Goal: Find specific page/section: Find specific page/section

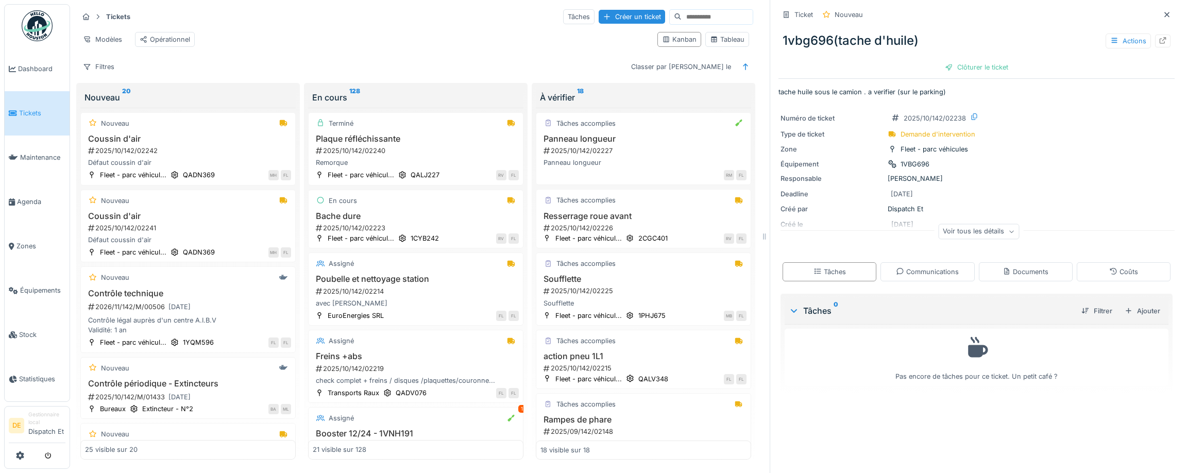
scroll to position [8, 0]
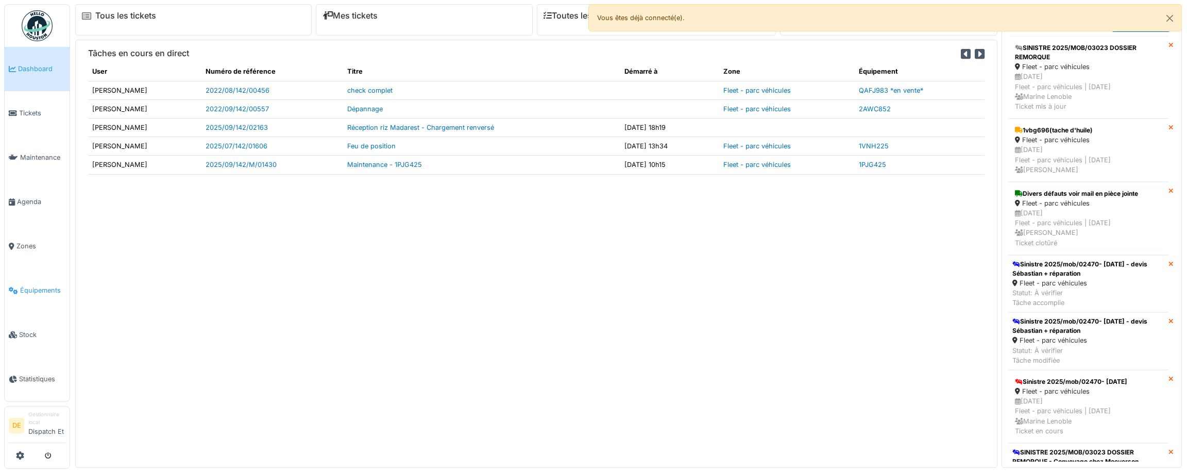
click at [32, 296] on link "Équipements" at bounding box center [37, 290] width 65 height 44
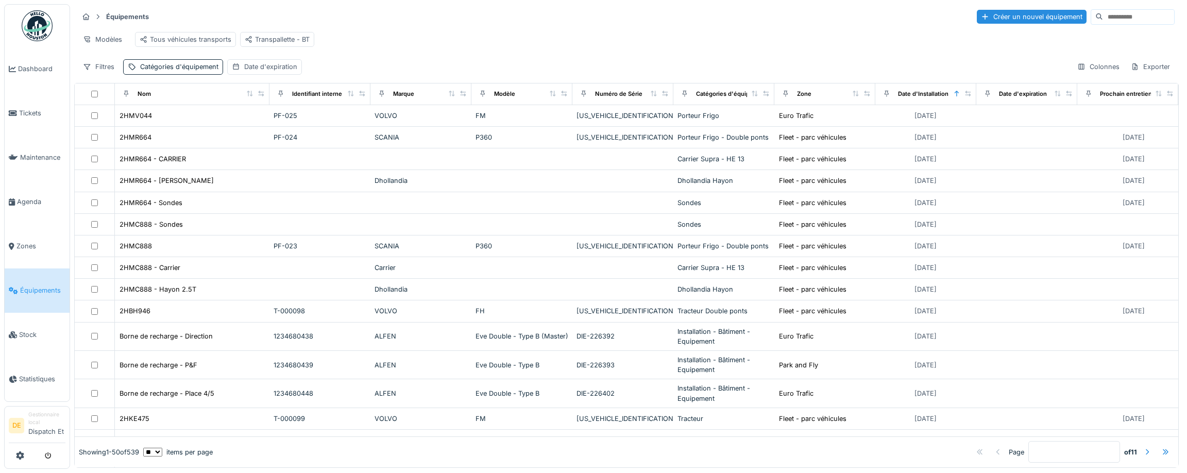
click at [1103, 20] on input at bounding box center [1138, 17] width 71 height 14
type input "*****"
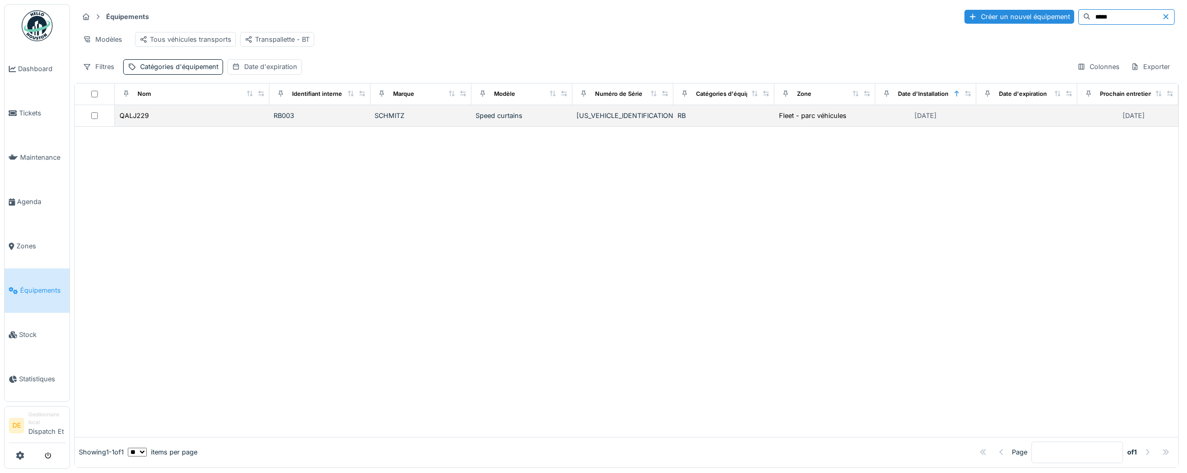
click at [346, 127] on td "RB003" at bounding box center [319, 116] width 101 height 22
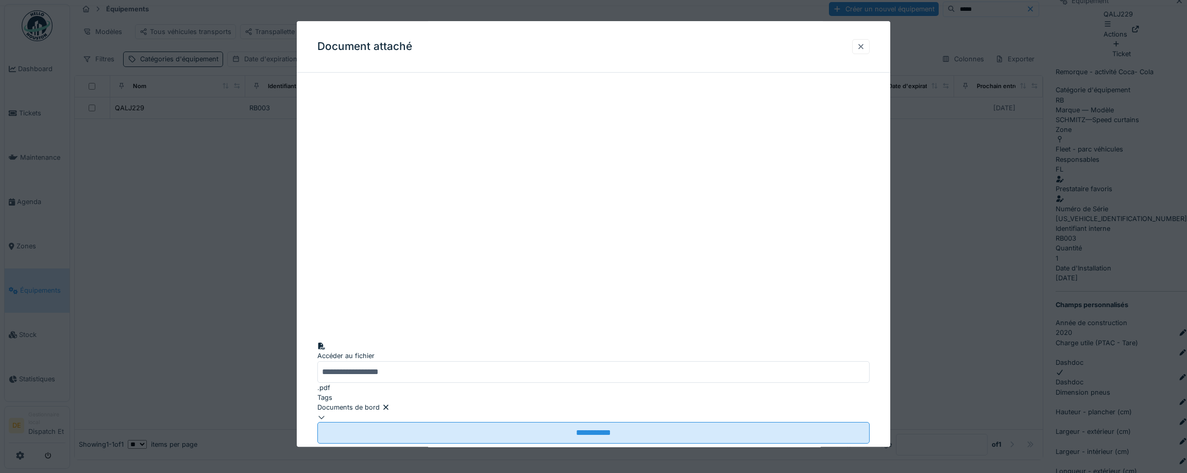
click at [869, 49] on div at bounding box center [861, 46] width 18 height 15
